Goal: Browse casually: Explore the website without a specific task or goal

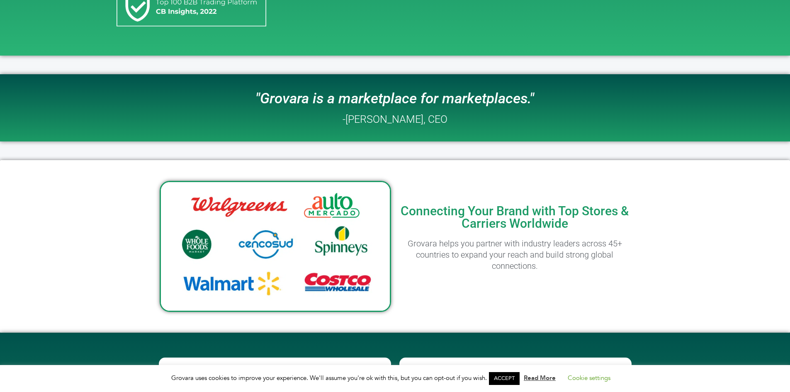
scroll to position [332, 0]
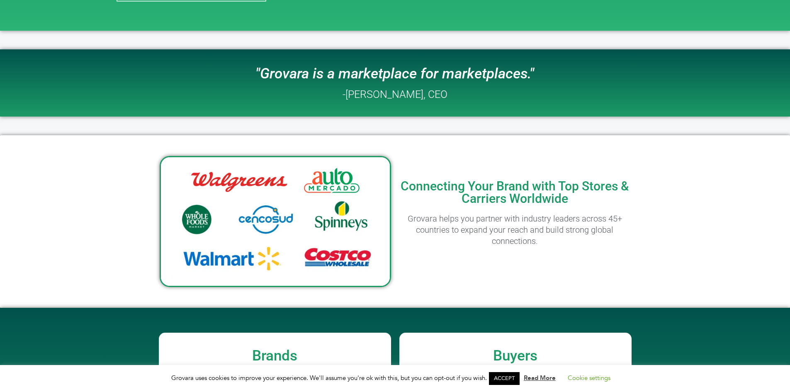
click at [374, 98] on h2 "-[PERSON_NAME], CEO" at bounding box center [395, 94] width 105 height 10
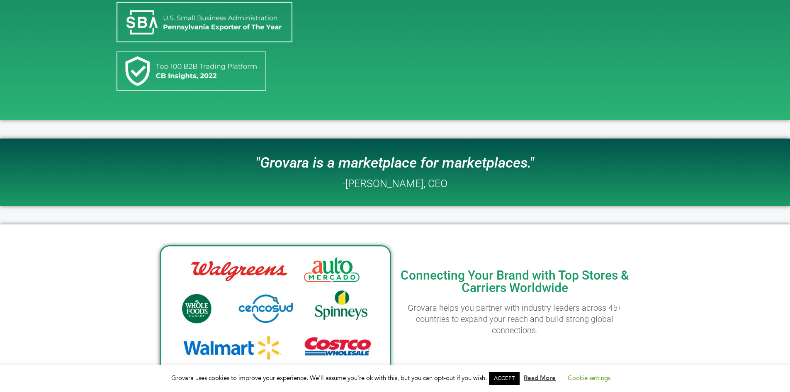
scroll to position [249, 0]
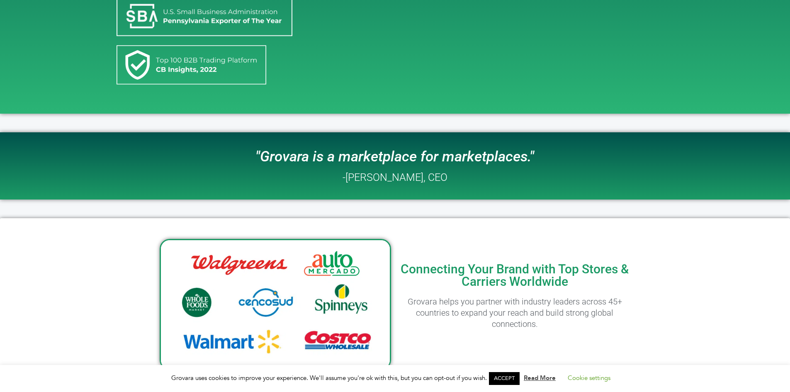
drag, startPoint x: 349, startPoint y: 174, endPoint x: 447, endPoint y: 179, distance: 98.5
click at [447, 179] on h2 "-[PERSON_NAME], CEO" at bounding box center [395, 177] width 105 height 10
copy h2 "[PERSON_NAME], CEO"
click at [407, 232] on div "Connecting Your Brand with Top Stores & Carriers Worldwide Grovara helps you pa…" at bounding box center [515, 304] width 240 height 164
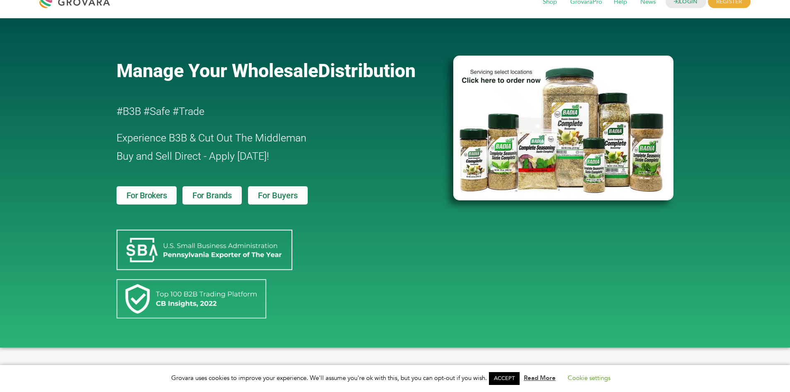
scroll to position [0, 0]
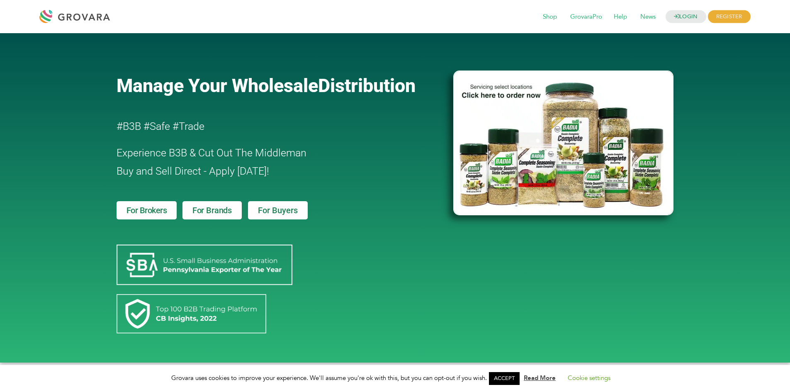
click at [71, 222] on div "Manage Your Wholesale Distribution #B3B #Safe #Trade Experience B3B & Cut Out T…" at bounding box center [395, 197] width 790 height 329
click at [11, 194] on div "Manage Your Wholesale Distribution #B3B #Safe #Trade Experience B3B & Cut Out T…" at bounding box center [395, 197] width 790 height 329
click at [341, 262] on div "Manage Your Wholesale Distribution #B3B #Safe #Trade Experience B3B & Cut Out T…" at bounding box center [280, 197] width 337 height 321
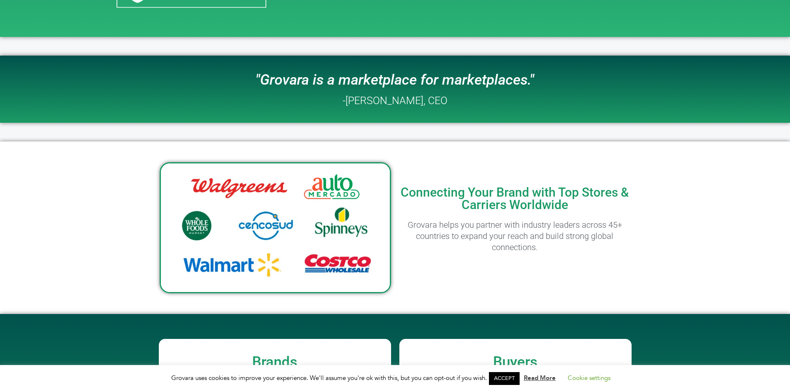
scroll to position [339, 0]
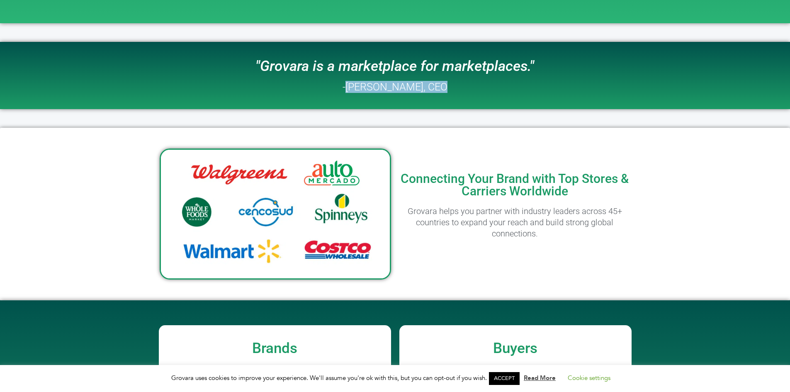
drag, startPoint x: 348, startPoint y: 86, endPoint x: 462, endPoint y: 90, distance: 114.6
click at [462, 90] on div ""Grovara is a marketplace for marketplaces." -[PERSON_NAME], CEO" at bounding box center [395, 75] width 359 height 59
copy div "[PERSON_NAME], CEO"
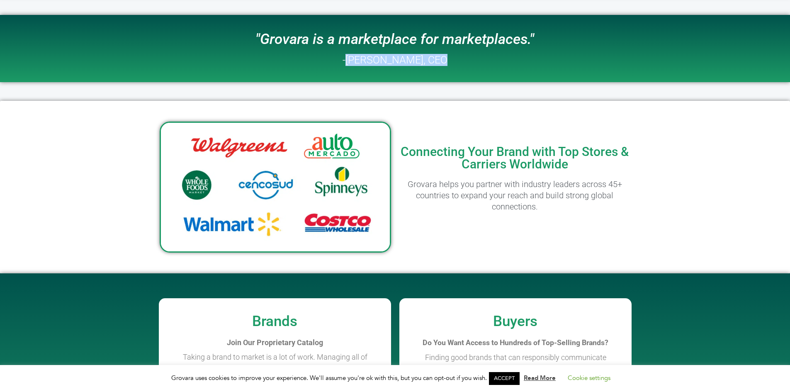
scroll to position [381, 0]
